Goal: Find specific page/section: Find specific page/section

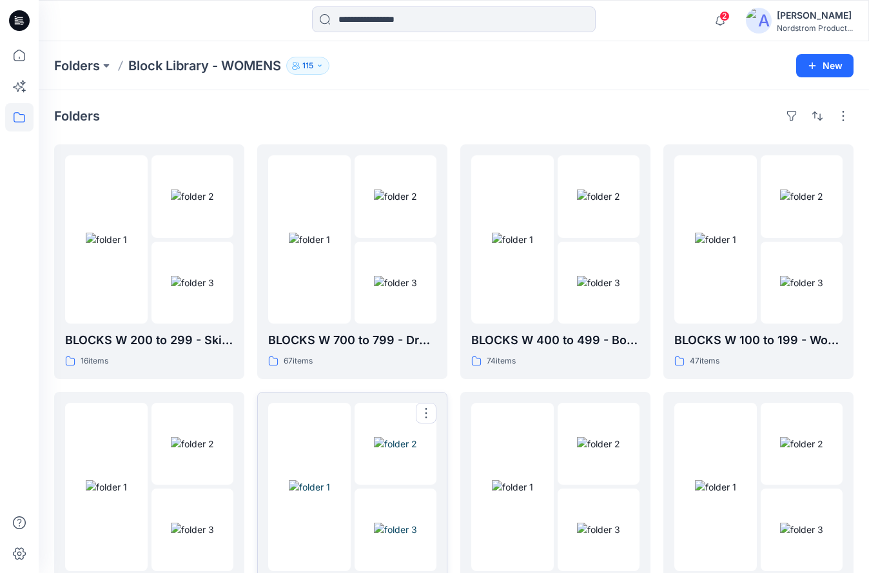
scroll to position [137, 0]
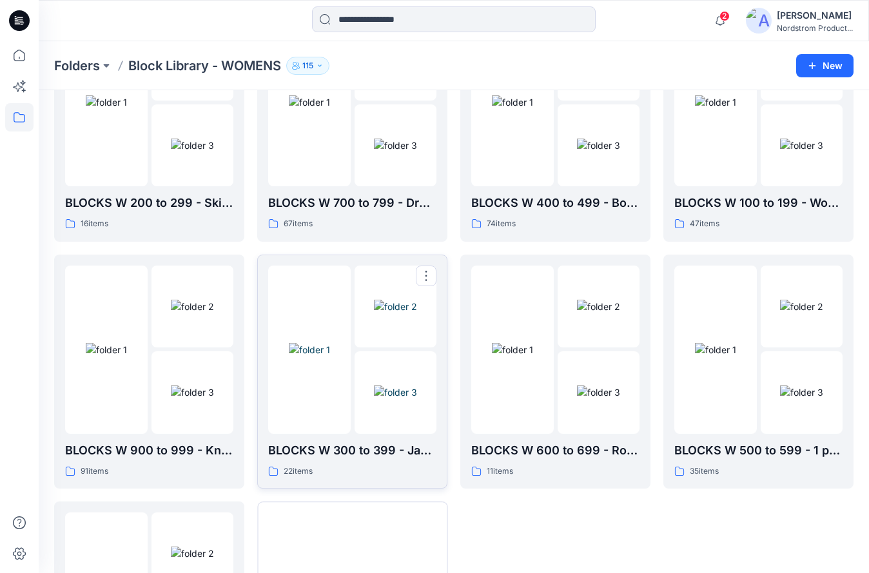
click at [382, 385] on img at bounding box center [395, 392] width 43 height 14
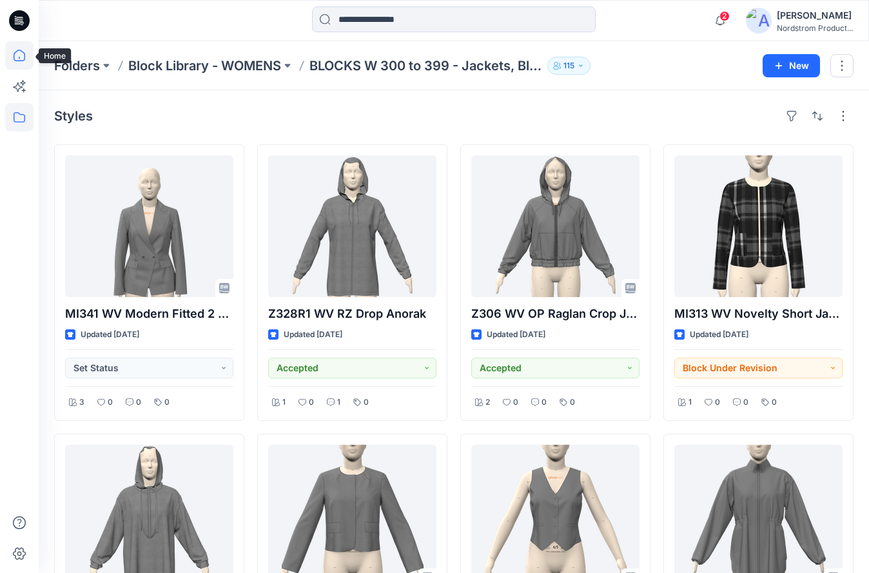
click at [14, 46] on icon at bounding box center [19, 55] width 28 height 28
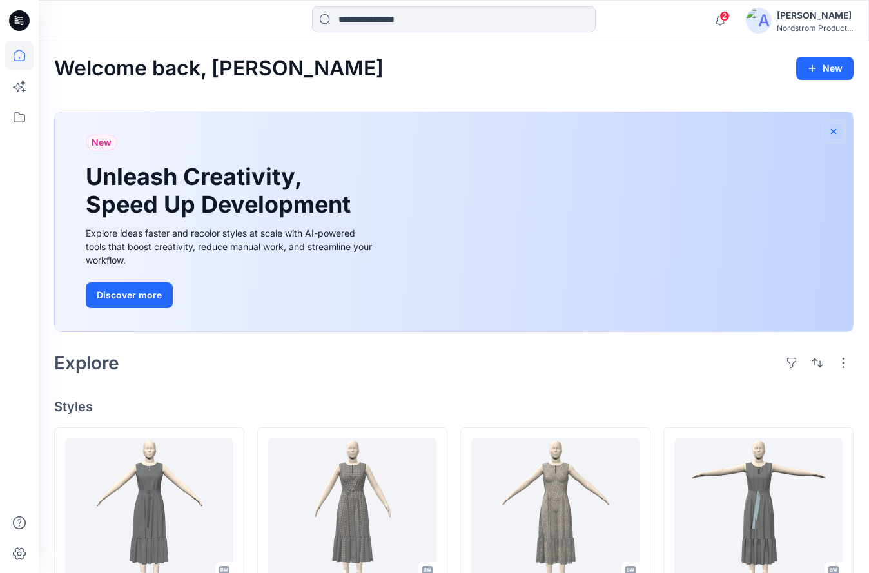
click at [832, 128] on icon "button" at bounding box center [833, 131] width 10 height 10
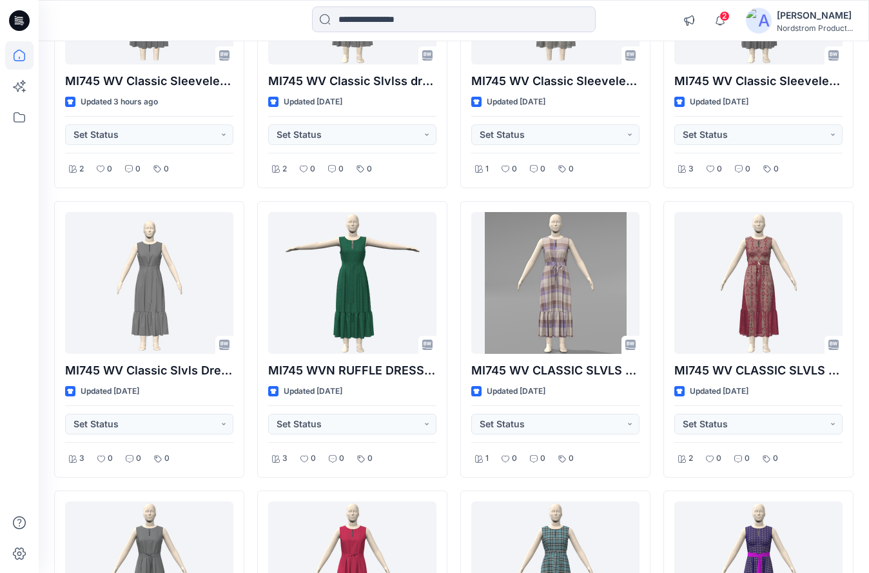
scroll to position [117, 0]
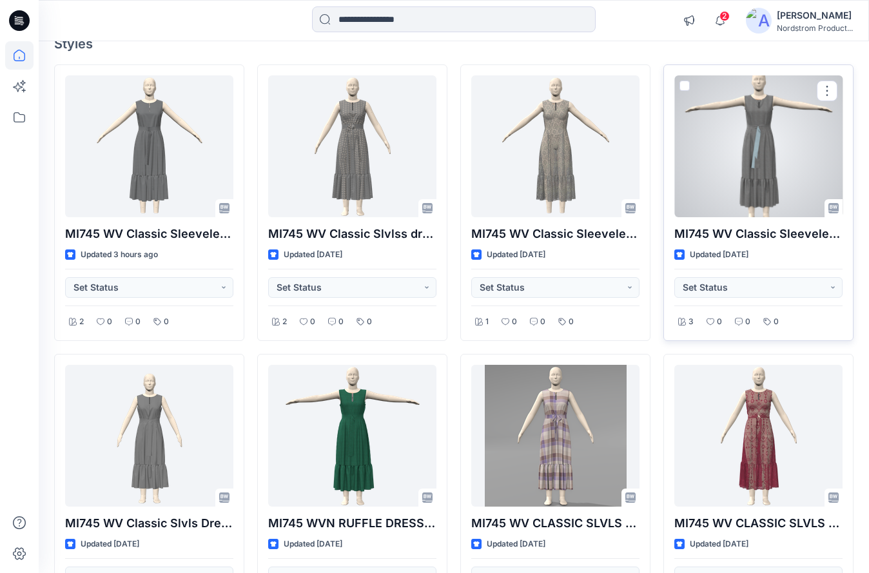
click at [779, 133] on div at bounding box center [758, 146] width 168 height 142
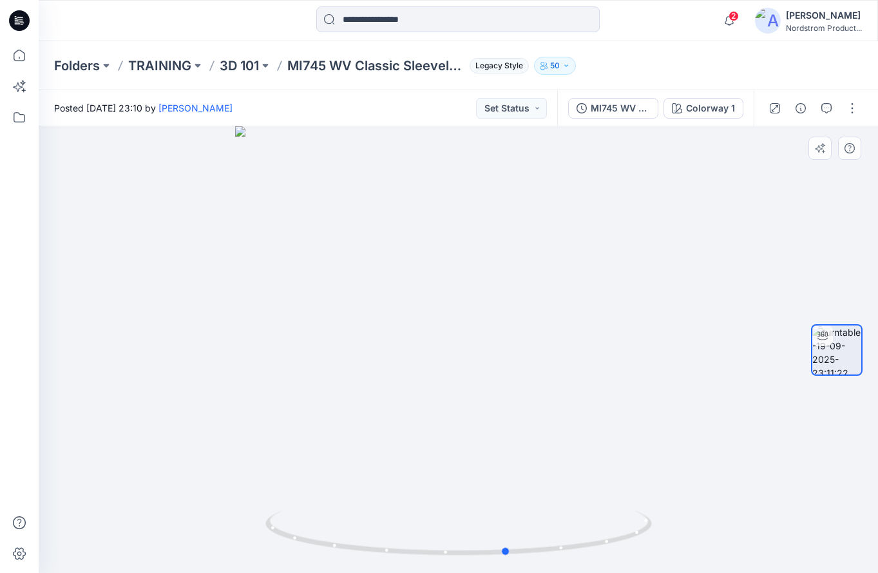
drag, startPoint x: 503, startPoint y: 327, endPoint x: 197, endPoint y: 314, distance: 306.4
click at [197, 314] on div at bounding box center [459, 349] width 840 height 447
click at [12, 53] on icon at bounding box center [19, 55] width 28 height 28
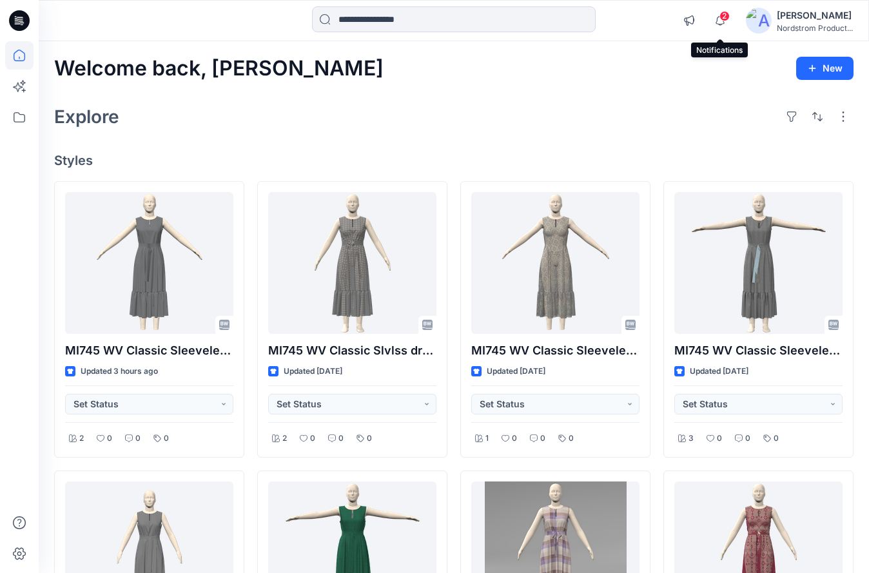
click at [723, 19] on span "2" at bounding box center [724, 16] width 10 height 10
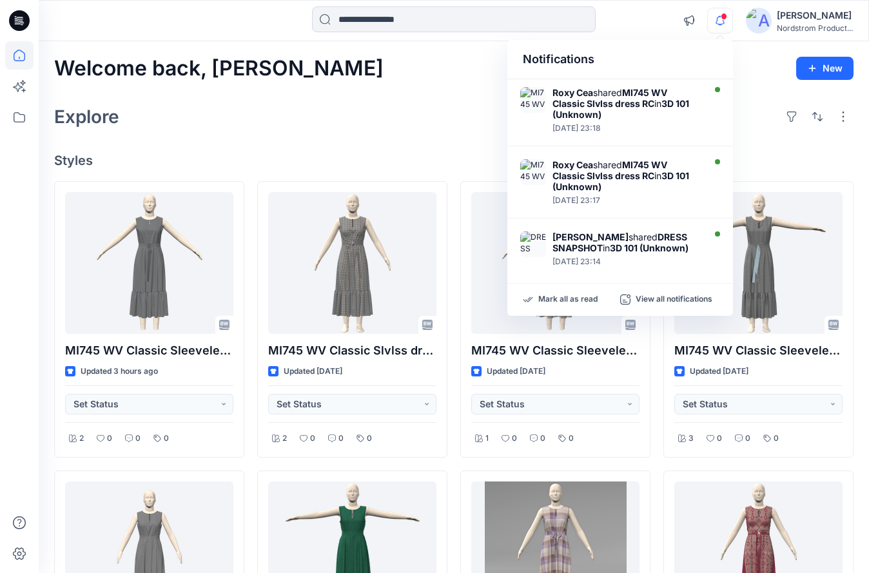
click at [723, 19] on span at bounding box center [723, 16] width 6 height 7
